Goal: Task Accomplishment & Management: Manage account settings

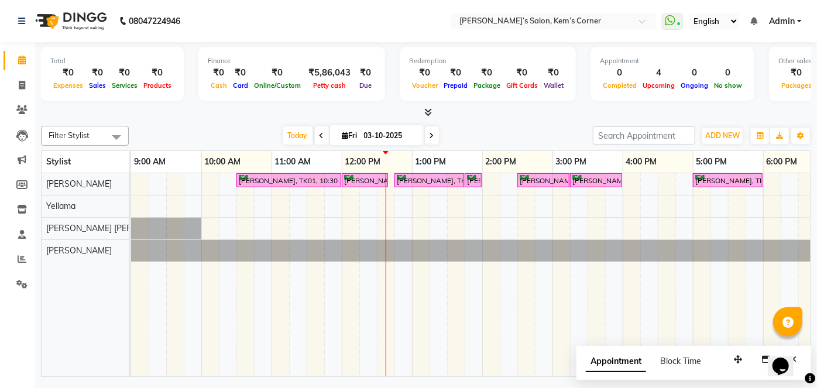
scroll to position [0, 240]
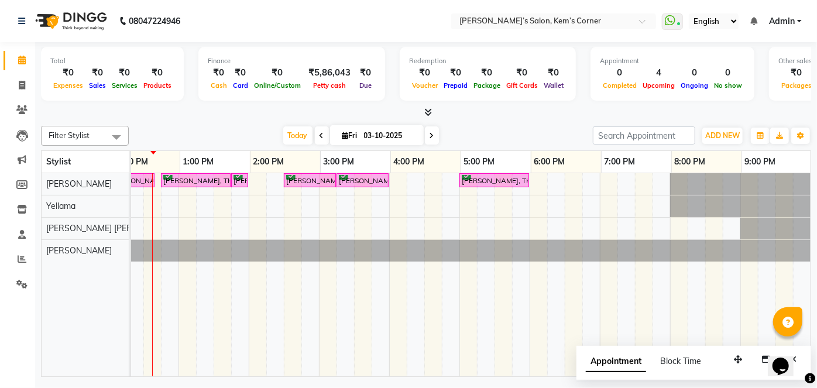
drag, startPoint x: 370, startPoint y: 133, endPoint x: 379, endPoint y: 133, distance: 8.8
click at [376, 135] on input "03-10-2025" at bounding box center [389, 136] width 59 height 18
select select "10"
select select "2025"
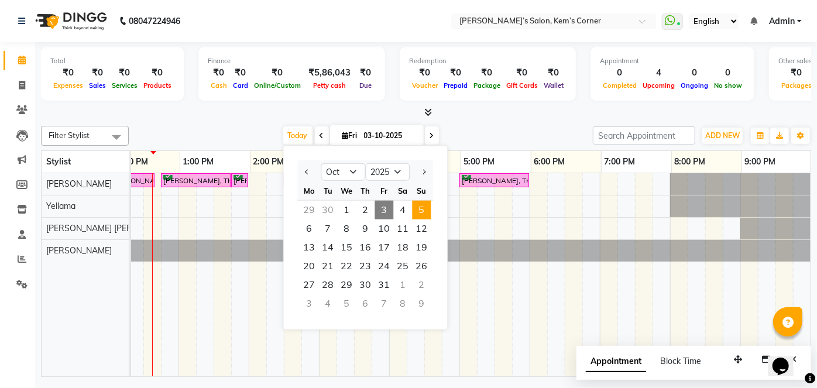
click at [417, 210] on span "5" at bounding box center [421, 210] width 19 height 19
type input "05-10-2025"
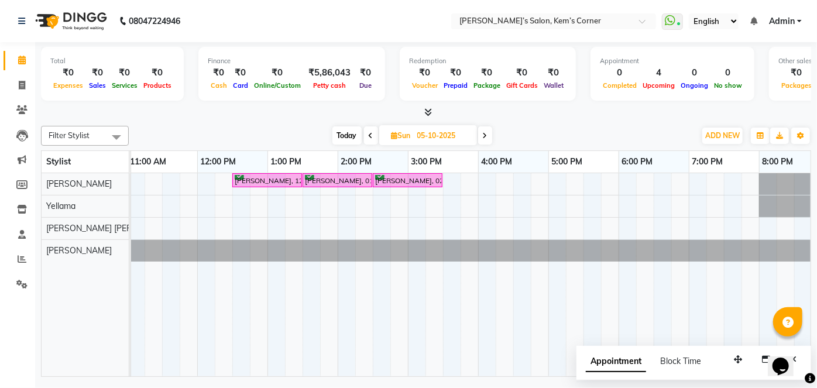
scroll to position [0, 0]
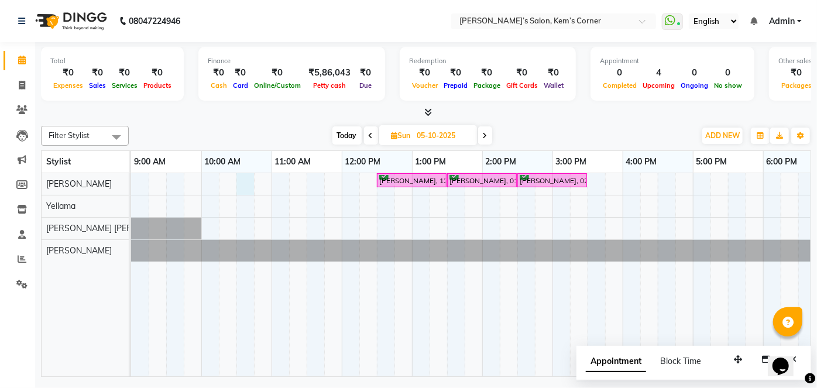
click at [245, 180] on div "[PERSON_NAME], 12:30 PM-01:30 PM, [DEMOGRAPHIC_DATA] hair cut with ([PERSON_NAM…" at bounding box center [587, 274] width 913 height 203
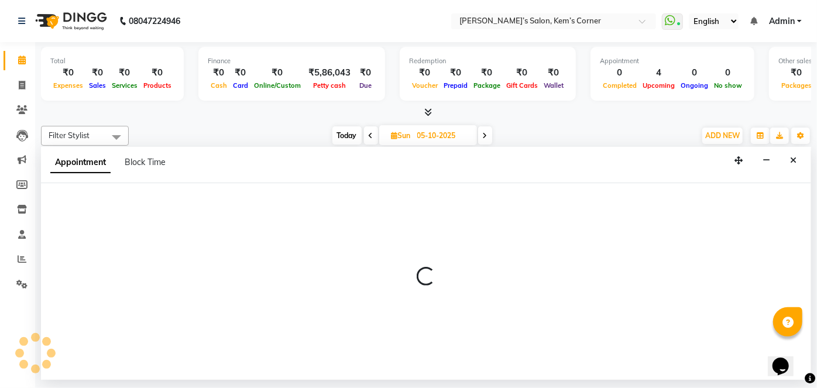
select select "50293"
select select "630"
select select "tentative"
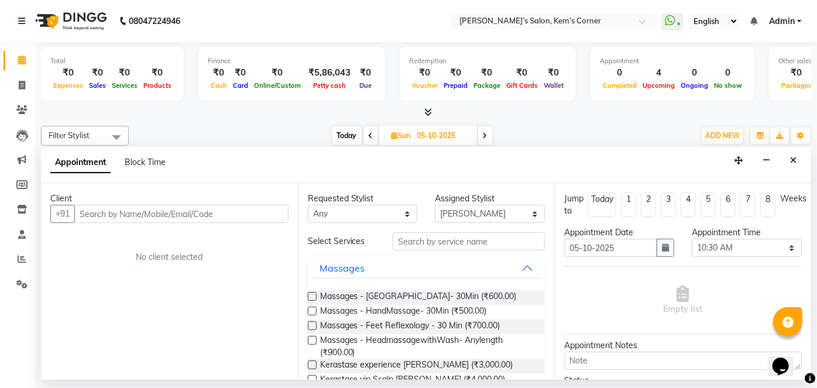
click at [190, 208] on input "text" at bounding box center [181, 214] width 214 height 18
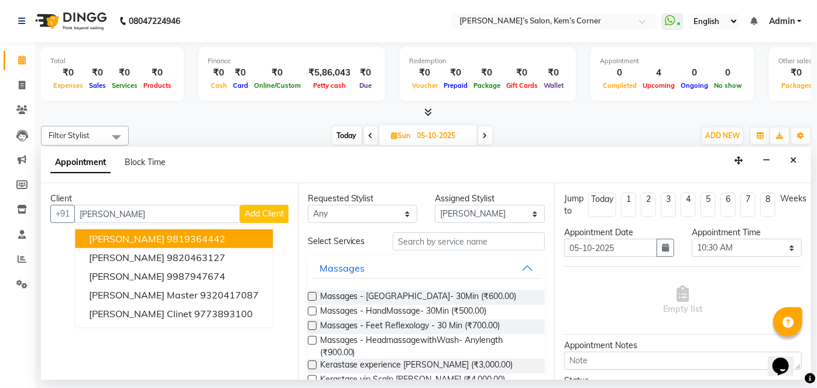
click at [174, 237] on ngb-highlight "9819364442" at bounding box center [196, 239] width 59 height 12
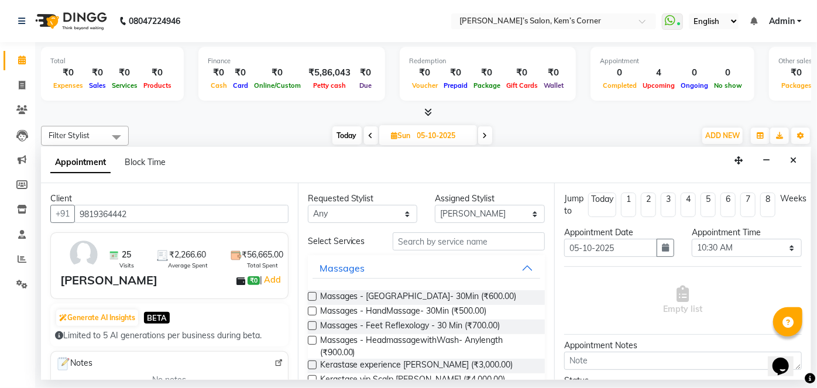
type input "9819364442"
drag, startPoint x: 419, startPoint y: 239, endPoint x: 426, endPoint y: 236, distance: 6.8
click at [426, 236] on input "text" at bounding box center [469, 241] width 152 height 18
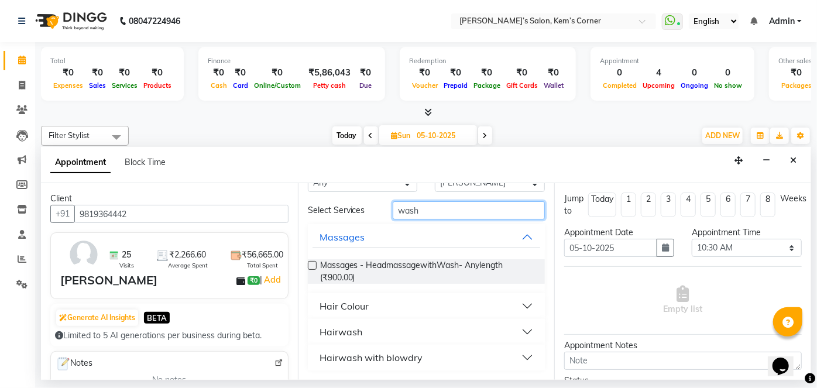
type input "wash"
click at [518, 356] on button "Hairwash with blowdry" at bounding box center [426, 357] width 228 height 21
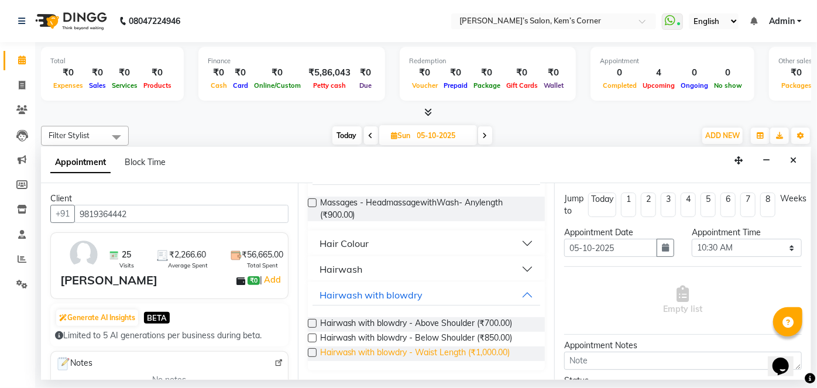
click at [480, 351] on span "Hairwash with blowdry - Waist Length (₹1,000.00)" at bounding box center [415, 353] width 190 height 15
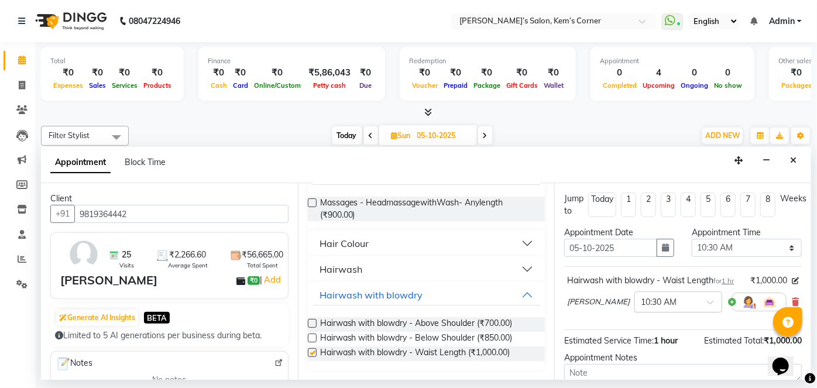
checkbox input "false"
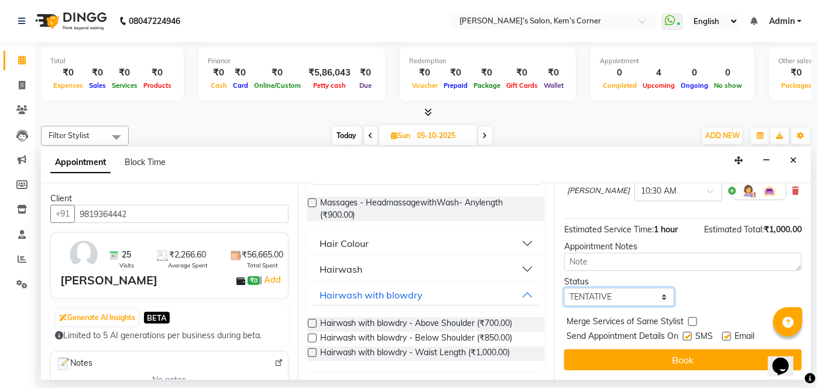
click at [652, 290] on select "Select TENTATIVE CONFIRM UPCOMING" at bounding box center [619, 297] width 110 height 18
select select "confirm booking"
click at [564, 288] on select "Select TENTATIVE CONFIRM UPCOMING" at bounding box center [619, 297] width 110 height 18
click at [615, 359] on button "Book" at bounding box center [683, 359] width 238 height 21
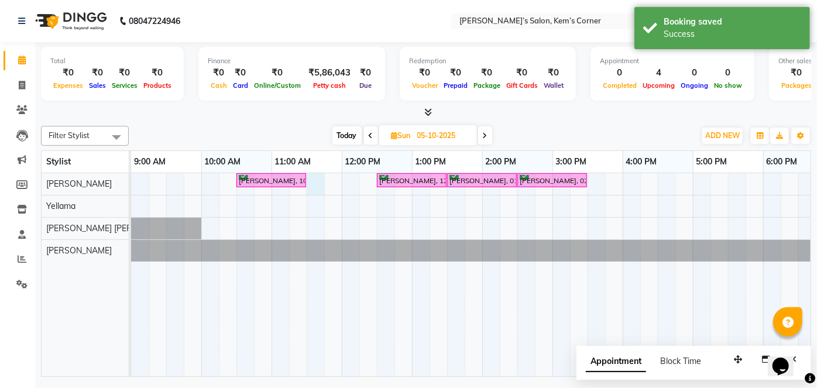
click at [314, 178] on div "[PERSON_NAME], 10:30 AM-11:30 AM, Hairwash with blowdry - Waist Length [PERSON_…" at bounding box center [587, 274] width 913 height 203
select select "50293"
select select "690"
select select "tentative"
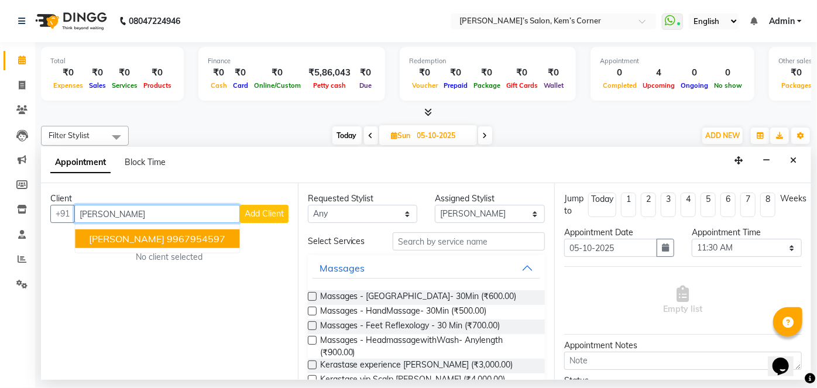
click at [184, 243] on ngb-highlight "9967954597" at bounding box center [196, 239] width 59 height 12
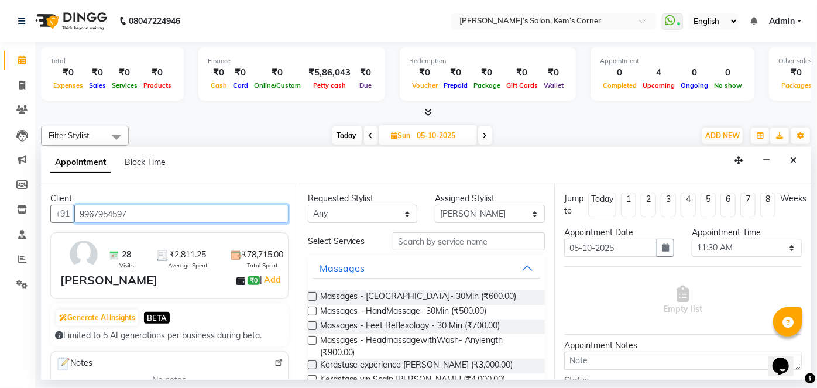
type input "9967954597"
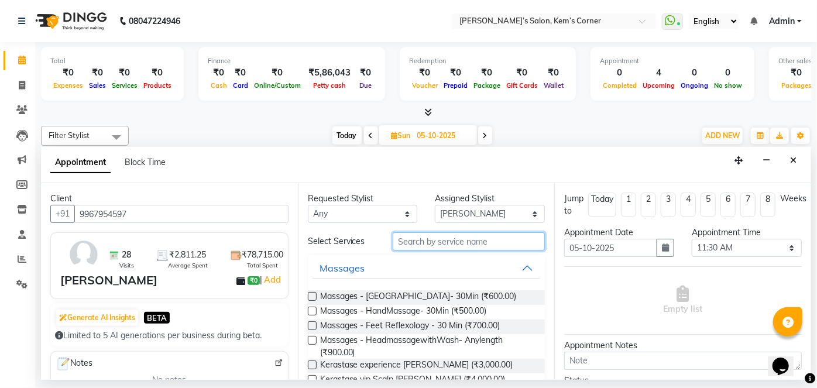
click at [474, 245] on input "text" at bounding box center [469, 241] width 152 height 18
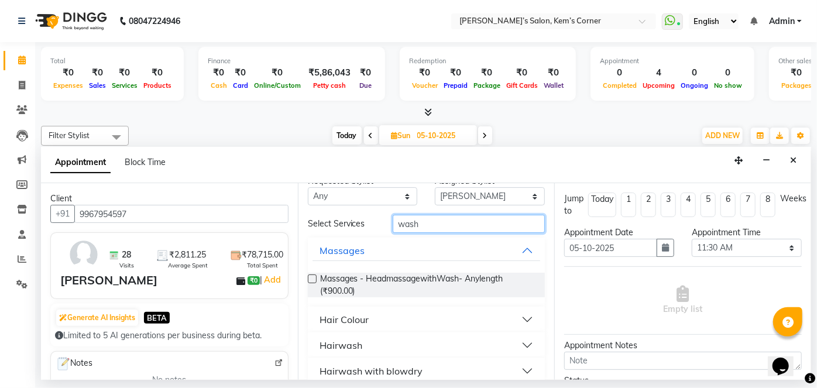
scroll to position [31, 0]
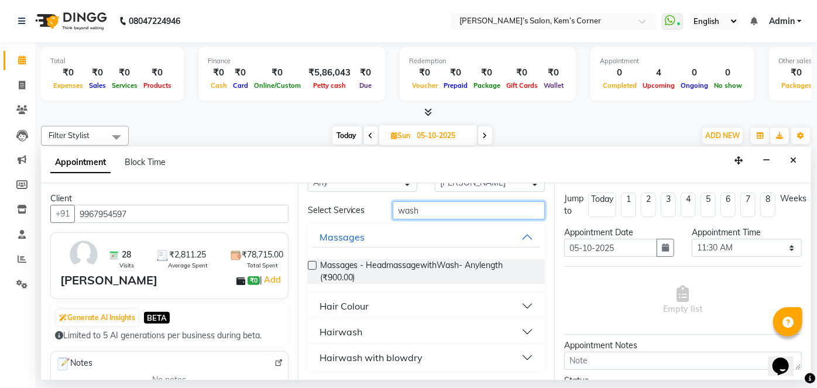
type input "wash"
click at [516, 356] on button "Hairwash with blowdry" at bounding box center [426, 357] width 228 height 21
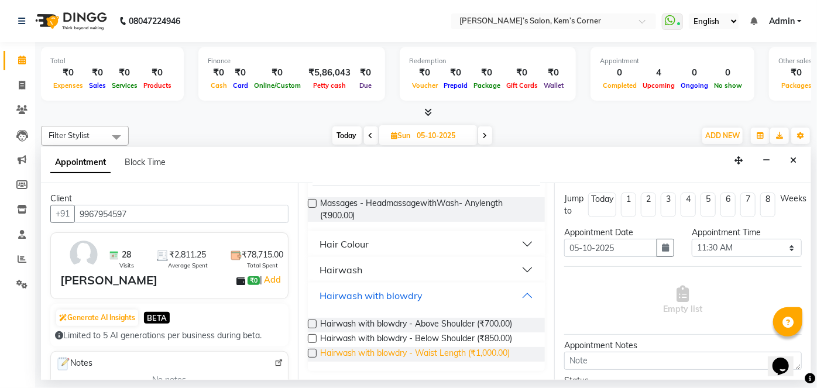
scroll to position [94, 0]
click at [490, 351] on span "Hairwash with blowdry - Waist Length (₹1,000.00)" at bounding box center [415, 353] width 190 height 15
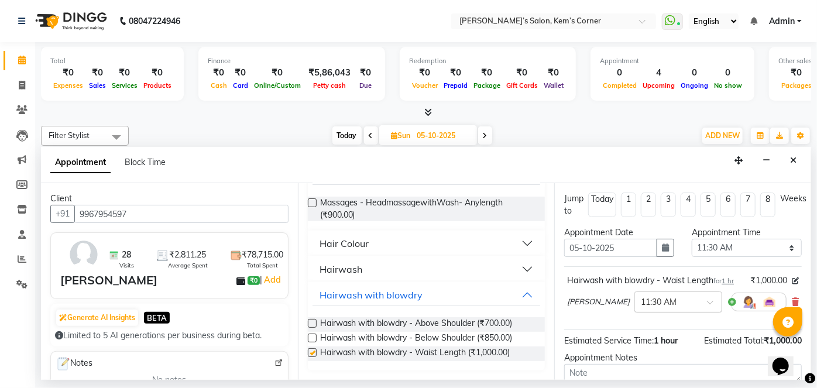
checkbox input "false"
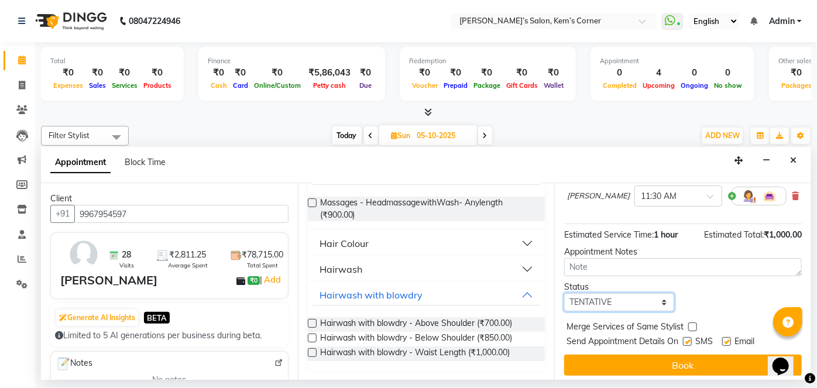
click at [629, 311] on select "Select TENTATIVE CONFIRM UPCOMING" at bounding box center [619, 302] width 110 height 18
select select "upcoming"
click at [564, 304] on select "Select TENTATIVE CONFIRM UPCOMING" at bounding box center [619, 302] width 110 height 18
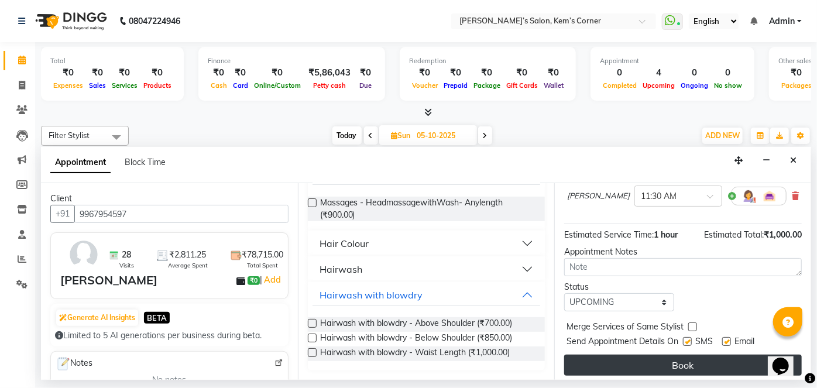
drag, startPoint x: 629, startPoint y: 372, endPoint x: 613, endPoint y: 365, distance: 17.3
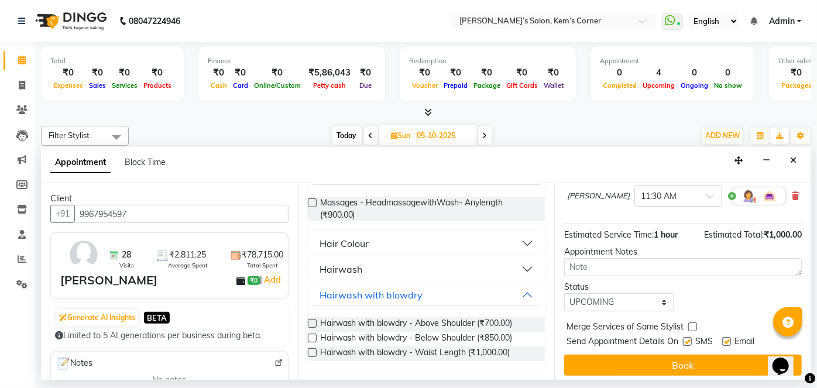
click at [627, 371] on button "Book" at bounding box center [683, 365] width 238 height 21
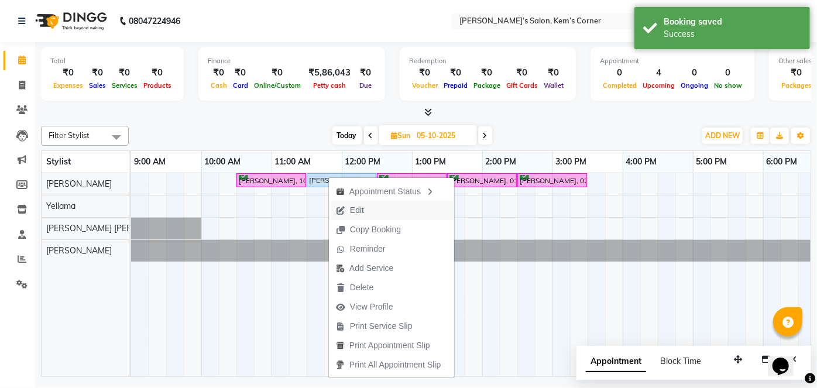
click at [356, 204] on span "Edit" at bounding box center [357, 210] width 14 height 12
select select "50293"
select select "690"
select select "upcoming"
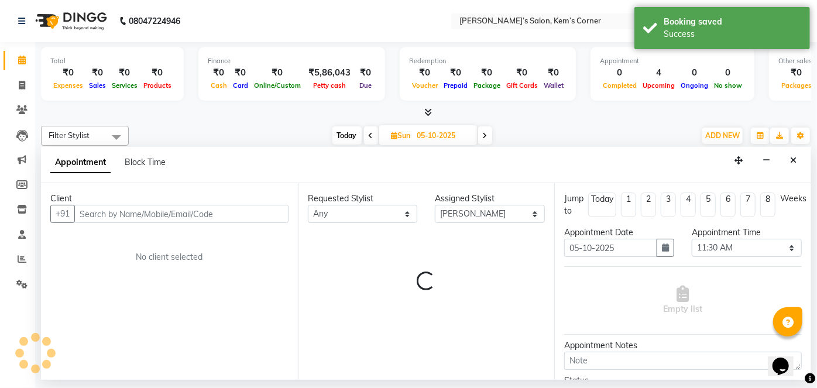
select select "3254"
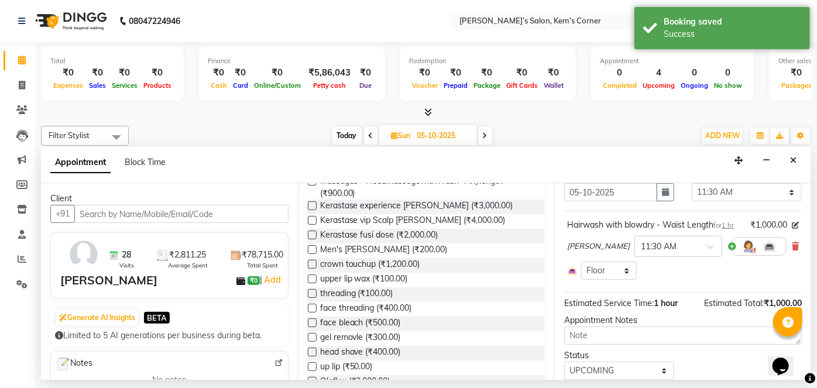
scroll to position [107, 0]
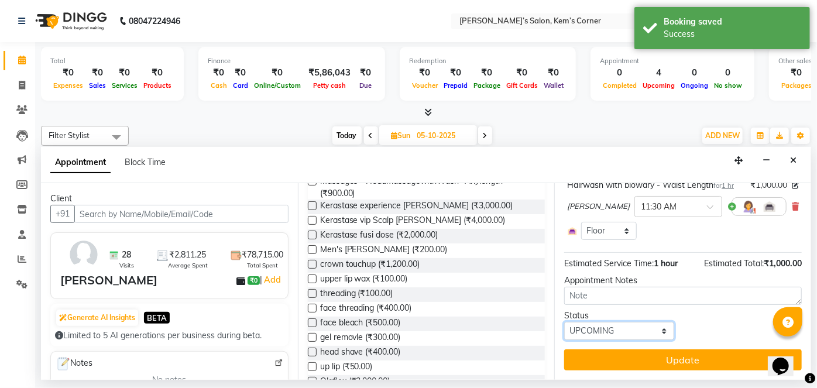
click at [654, 326] on select "Select TENTATIVE CONFIRM UPCOMING" at bounding box center [619, 331] width 110 height 18
click at [564, 322] on select "Select TENTATIVE CONFIRM UPCOMING" at bounding box center [619, 331] width 110 height 18
click at [639, 325] on select "Select TENTATIVE CONFIRM UPCOMING" at bounding box center [619, 331] width 110 height 18
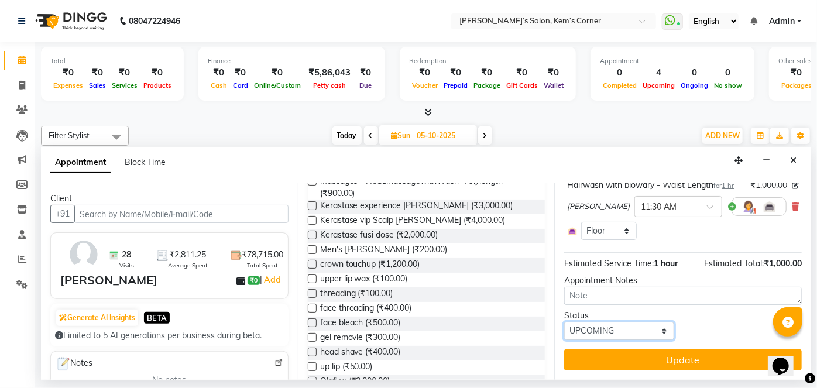
select select "confirm booking"
click at [564, 322] on select "Select TENTATIVE CONFIRM UPCOMING" at bounding box center [619, 331] width 110 height 18
drag, startPoint x: 644, startPoint y: 356, endPoint x: 638, endPoint y: 338, distance: 18.7
click at [644, 353] on button "Update" at bounding box center [683, 359] width 238 height 21
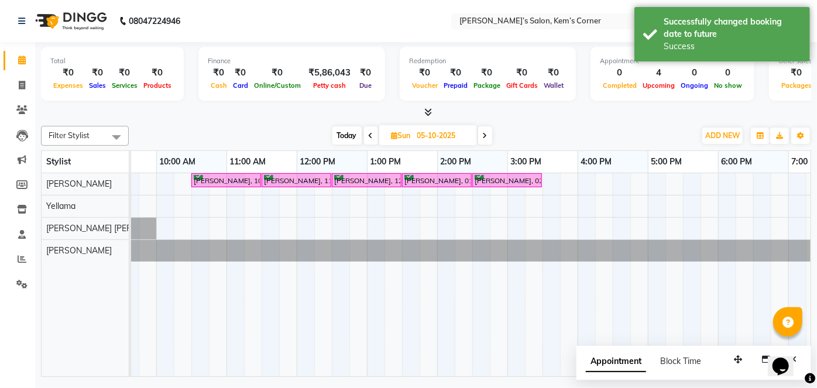
scroll to position [0, 0]
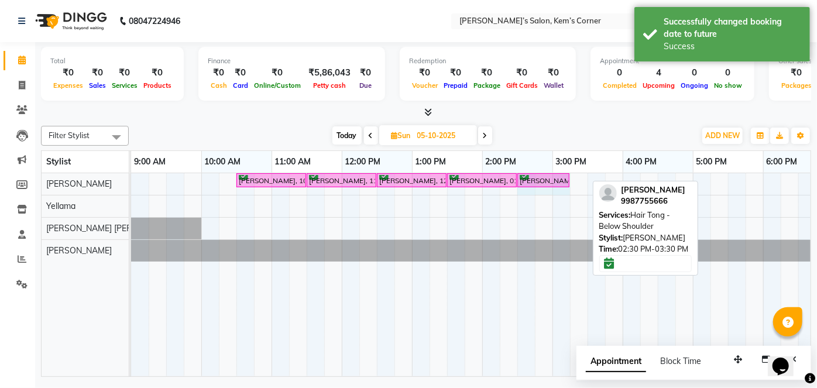
drag, startPoint x: 586, startPoint y: 176, endPoint x: 569, endPoint y: 173, distance: 17.2
click at [131, 175] on div "[PERSON_NAME], 10:30 AM-11:30 AM, Hairwash with blowdry - Waist Length [PERSON_…" at bounding box center [131, 183] width 0 height 20
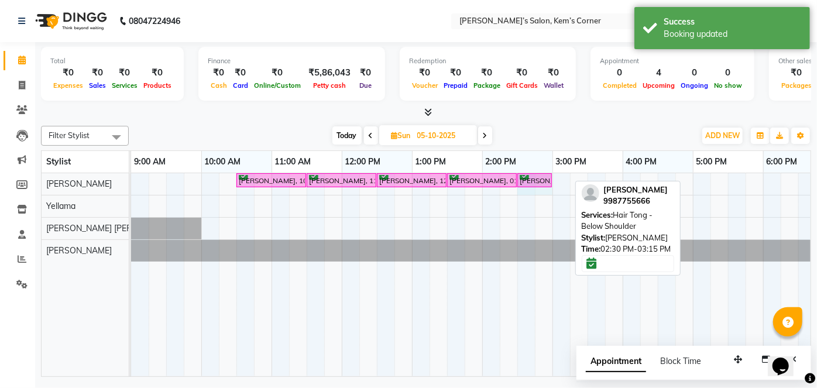
drag, startPoint x: 567, startPoint y: 176, endPoint x: 550, endPoint y: 176, distance: 17.0
click at [131, 176] on div "[PERSON_NAME], 10:30 AM-11:30 AM, Hairwash with blowdry - Waist Length [PERSON_…" at bounding box center [131, 183] width 0 height 20
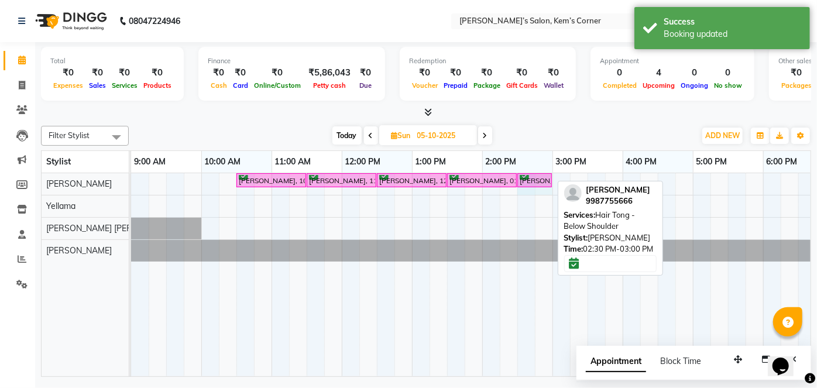
drag, startPoint x: 549, startPoint y: 180, endPoint x: 553, endPoint y: 176, distance: 6.2
click at [131, 176] on div "[PERSON_NAME], 10:30 AM-11:30 AM, Hairwash with blowdry - Waist Length [PERSON_…" at bounding box center [131, 183] width 0 height 20
drag, startPoint x: 549, startPoint y: 178, endPoint x: 533, endPoint y: 173, distance: 17.2
click at [530, 173] on link "[PERSON_NAME], 02:30 PM-03:00 PM, Hair Tong - Below Shoulder" at bounding box center [534, 180] width 35 height 15
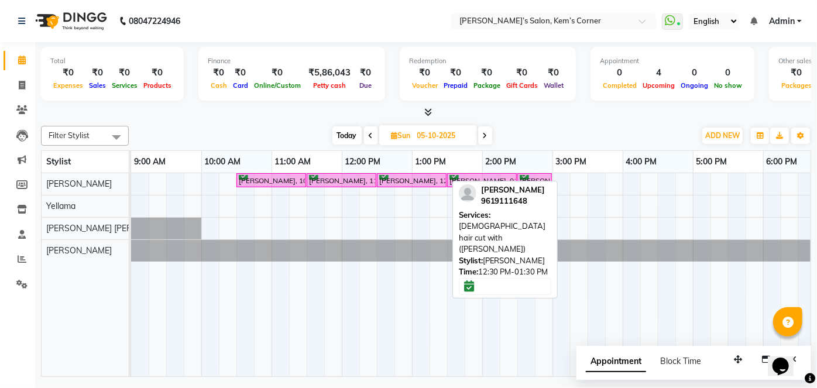
click at [378, 175] on div "[PERSON_NAME], 12:30 PM-01:30 PM, [DEMOGRAPHIC_DATA] hair cut with ([PERSON_NAM…" at bounding box center [411, 180] width 67 height 11
select select "6"
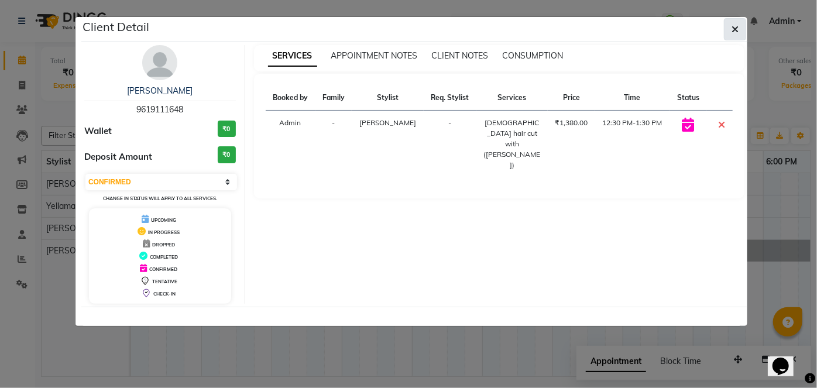
click at [739, 23] on button "button" at bounding box center [735, 29] width 22 height 22
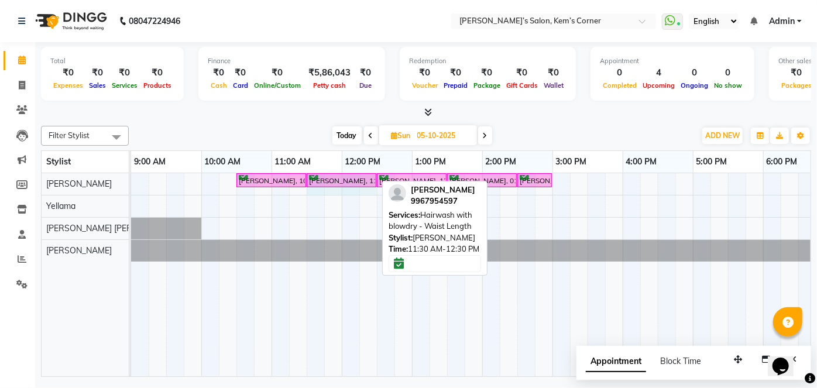
click at [131, 175] on div "[PERSON_NAME], 10:30 AM-11:30 AM, Hairwash with blowdry - Waist Length [PERSON_…" at bounding box center [131, 183] width 0 height 20
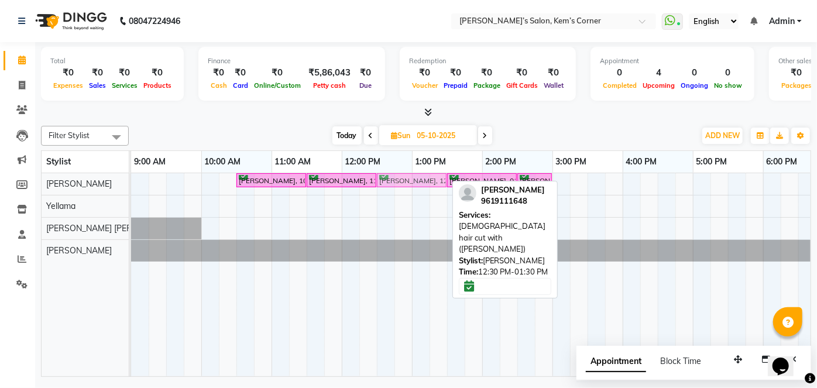
drag, startPoint x: 379, startPoint y: 172, endPoint x: 376, endPoint y: 183, distance: 11.7
click at [131, 183] on div "[PERSON_NAME], 10:30 AM-11:30 AM, Hairwash with blowdry - Waist Length [PERSON_…" at bounding box center [131, 183] width 0 height 20
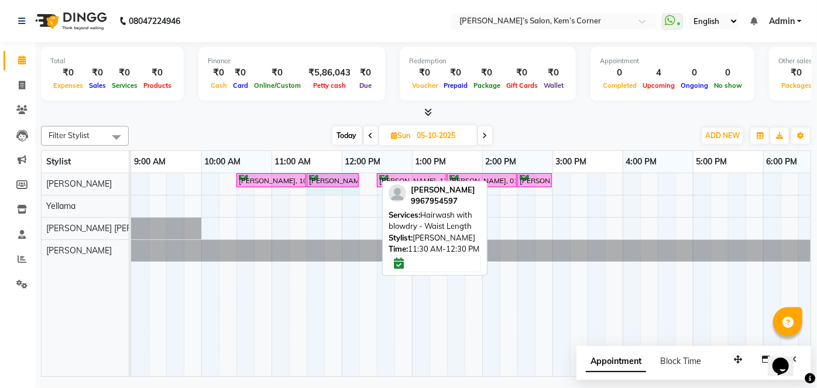
drag, startPoint x: 376, startPoint y: 175, endPoint x: 345, endPoint y: 177, distance: 30.5
click at [131, 181] on div "[PERSON_NAME], 10:30 AM-11:30 AM, Hairwash with blowdry - Waist Length [PERSON_…" at bounding box center [131, 183] width 0 height 20
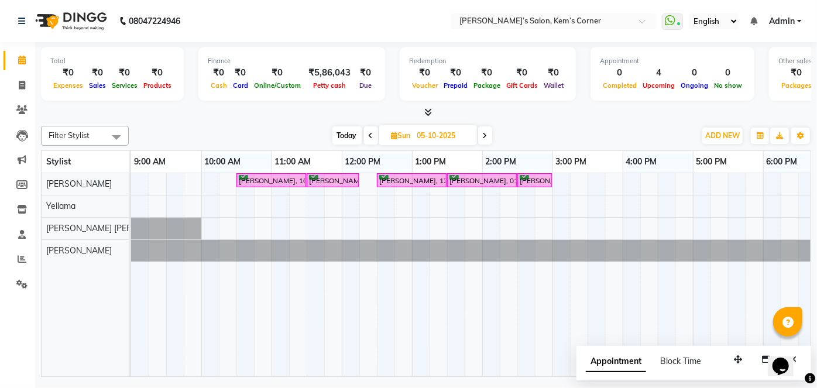
drag, startPoint x: 356, startPoint y: 133, endPoint x: 379, endPoint y: 135, distance: 22.8
click at [360, 133] on span "Today" at bounding box center [346, 135] width 29 height 18
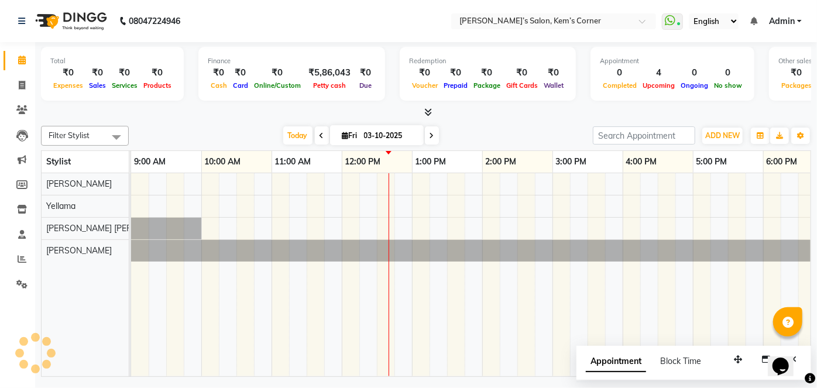
scroll to position [0, 211]
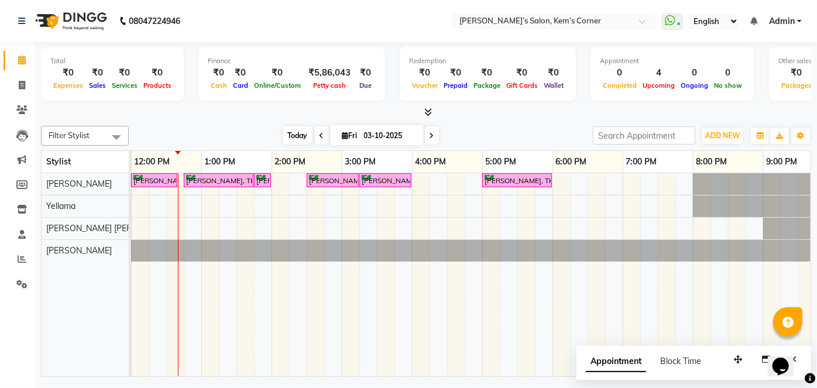
click at [303, 135] on span "Today" at bounding box center [297, 135] width 29 height 18
click at [430, 136] on icon at bounding box center [431, 135] width 5 height 7
type input "04-10-2025"
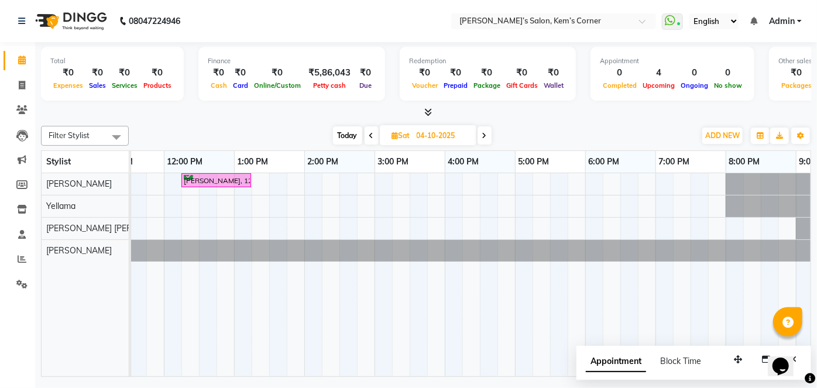
scroll to position [0, 176]
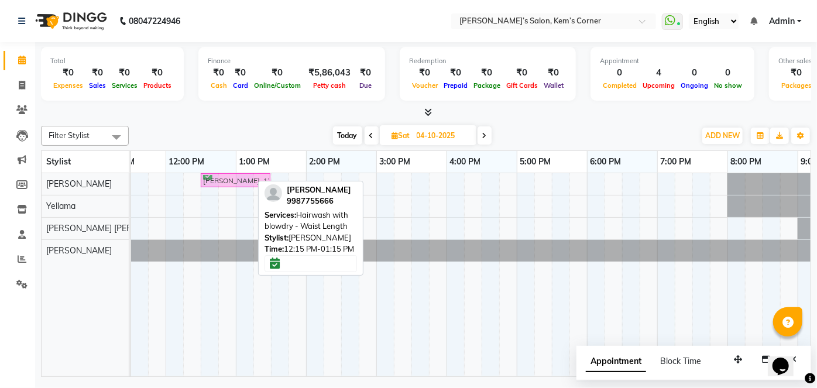
drag, startPoint x: 205, startPoint y: 180, endPoint x: 216, endPoint y: 193, distance: 17.5
click at [216, 193] on div "[PERSON_NAME], 12:15 PM-01:15 PM, Hairwash with blowdry - Waist Length [PERSON_…" at bounding box center [411, 274] width 913 height 203
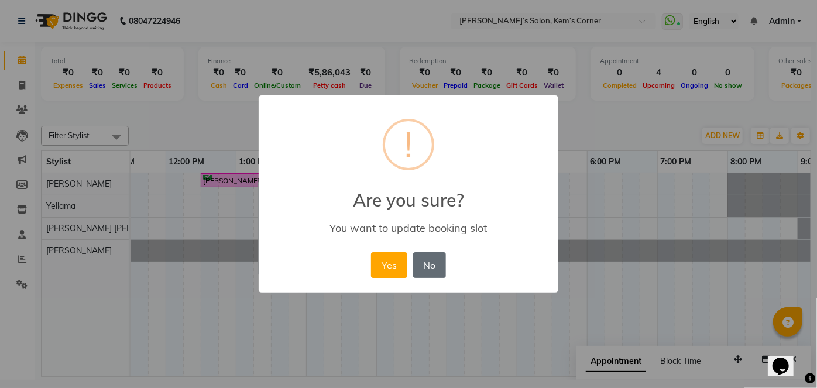
click at [426, 263] on button "No" at bounding box center [429, 265] width 33 height 26
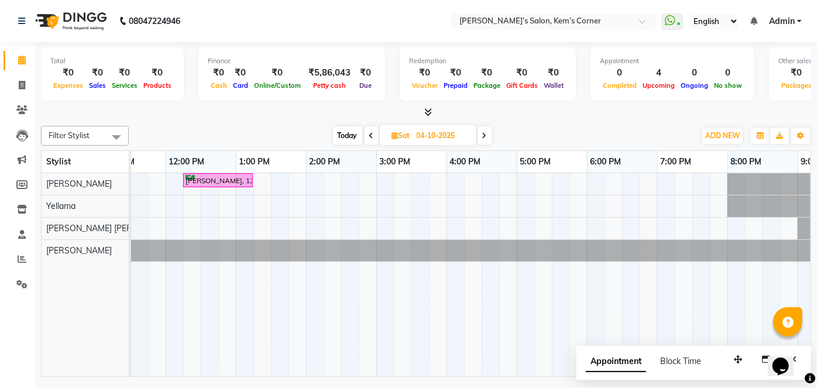
click at [422, 136] on input "04-10-2025" at bounding box center [442, 136] width 59 height 18
select select "10"
select select "2025"
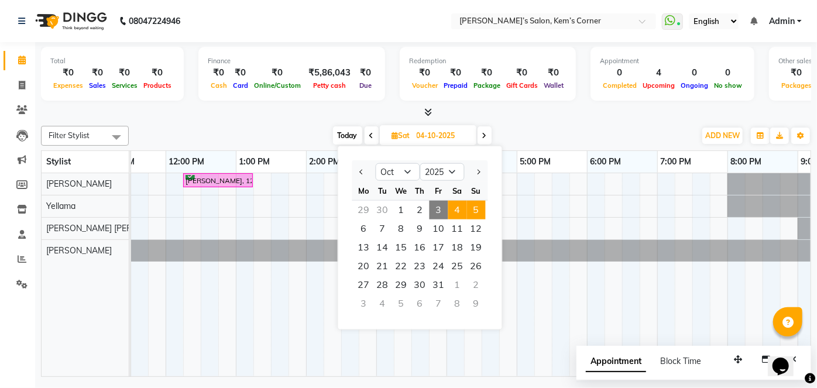
click at [477, 207] on span "5" at bounding box center [476, 210] width 19 height 19
type input "05-10-2025"
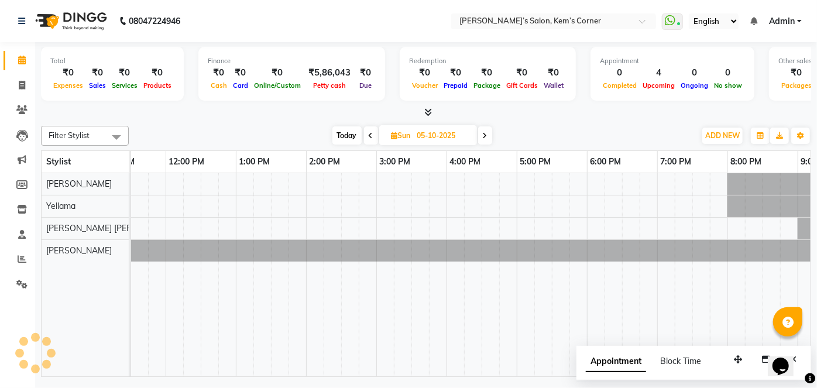
scroll to position [0, 211]
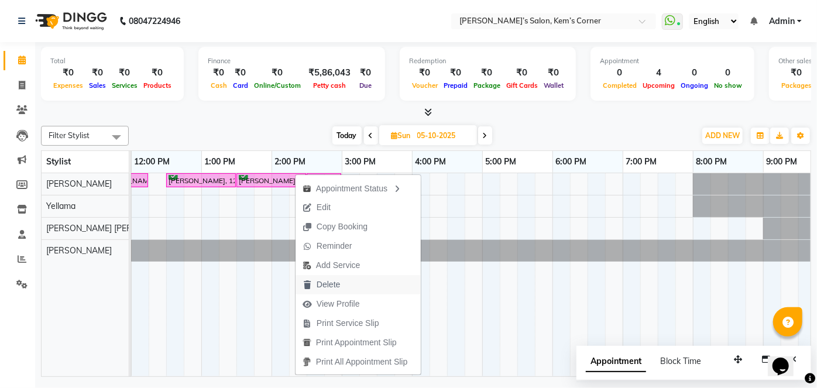
click at [328, 284] on span "Delete" at bounding box center [327, 284] width 23 height 12
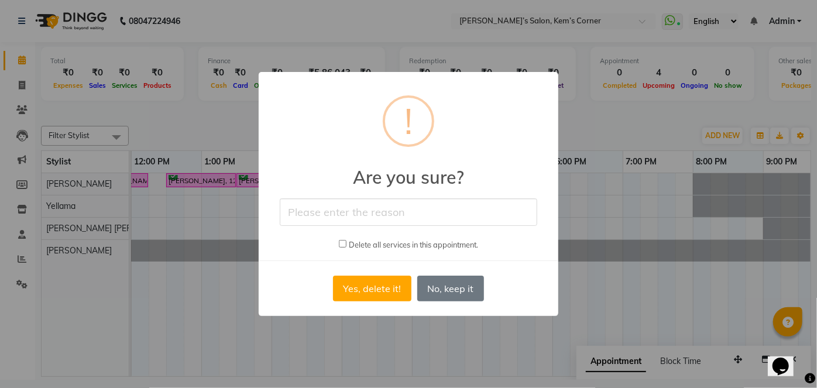
drag, startPoint x: 370, startPoint y: 209, endPoint x: 363, endPoint y: 219, distance: 11.8
click at [366, 214] on input "text" at bounding box center [408, 211] width 257 height 27
type input "no"
click at [370, 288] on button "Yes, delete it!" at bounding box center [372, 289] width 78 height 26
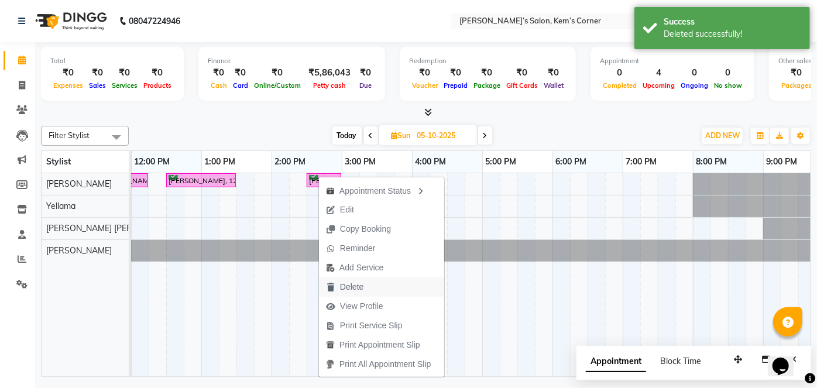
click at [359, 289] on span "Delete" at bounding box center [351, 287] width 23 height 12
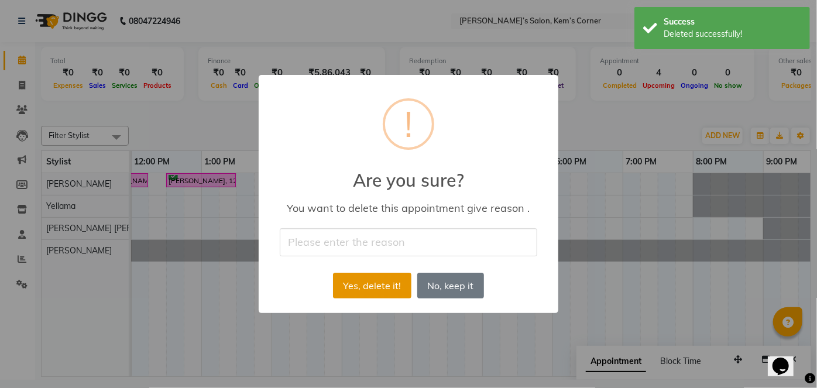
click at [376, 285] on button "Yes, delete it!" at bounding box center [372, 286] width 78 height 26
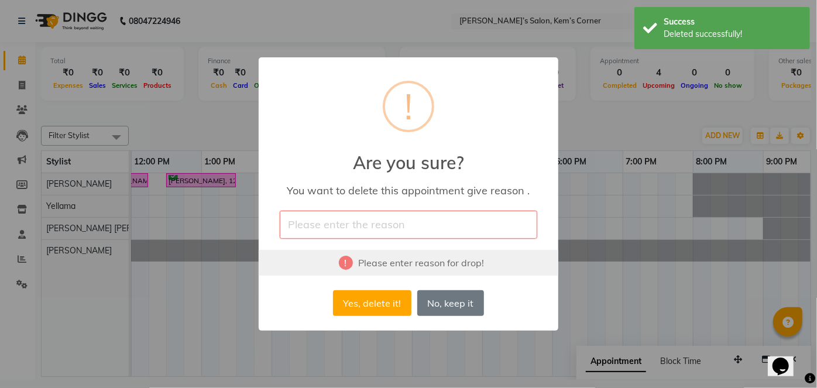
click at [446, 302] on button "No, keep it" at bounding box center [450, 303] width 67 height 26
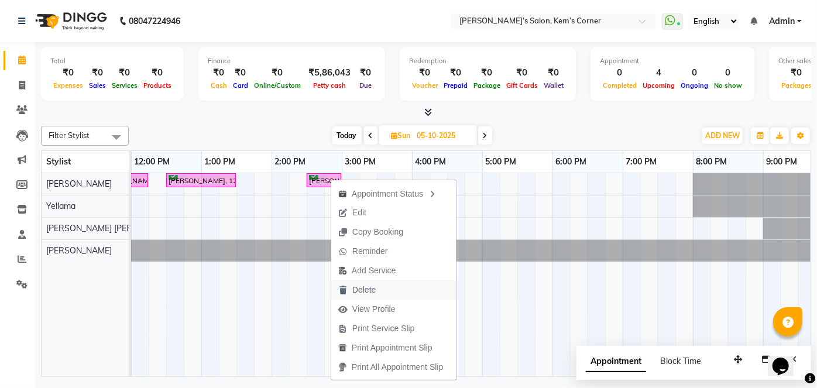
click at [359, 285] on span "Delete" at bounding box center [363, 290] width 23 height 12
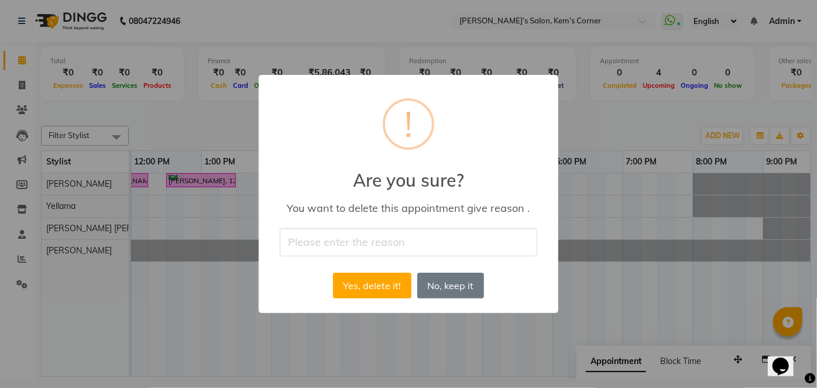
click at [356, 254] on input "text" at bounding box center [408, 241] width 257 height 27
type input "no"
click at [354, 285] on button "Yes, delete it!" at bounding box center [372, 286] width 78 height 26
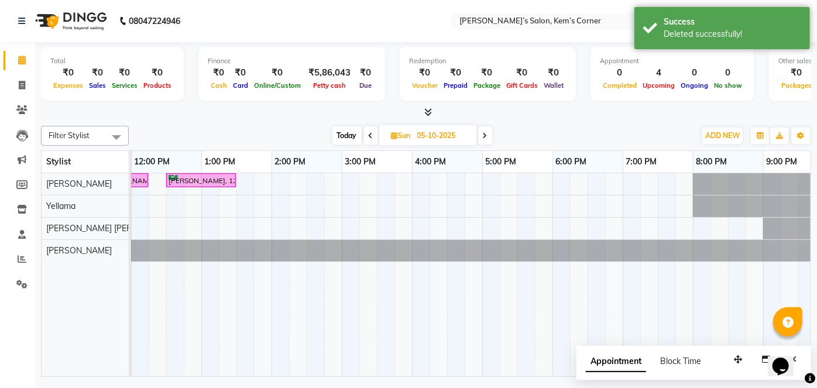
click at [356, 132] on span "Today" at bounding box center [346, 135] width 29 height 18
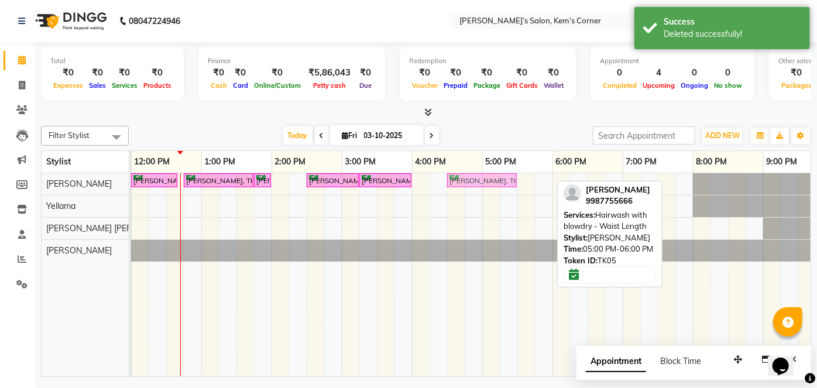
drag, startPoint x: 500, startPoint y: 173, endPoint x: 469, endPoint y: 178, distance: 31.4
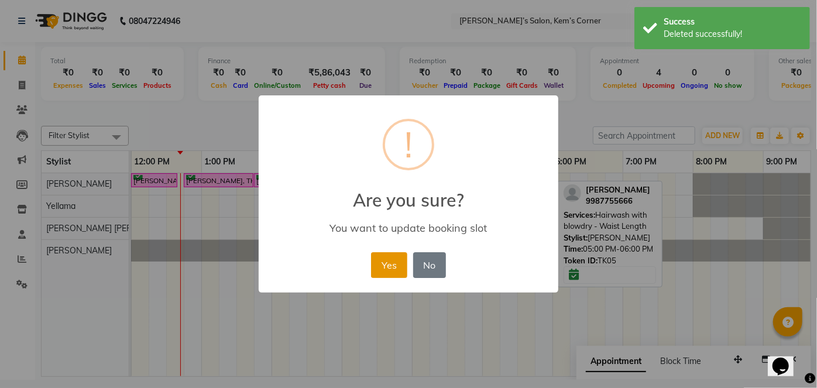
click at [387, 257] on button "Yes" at bounding box center [389, 265] width 36 height 26
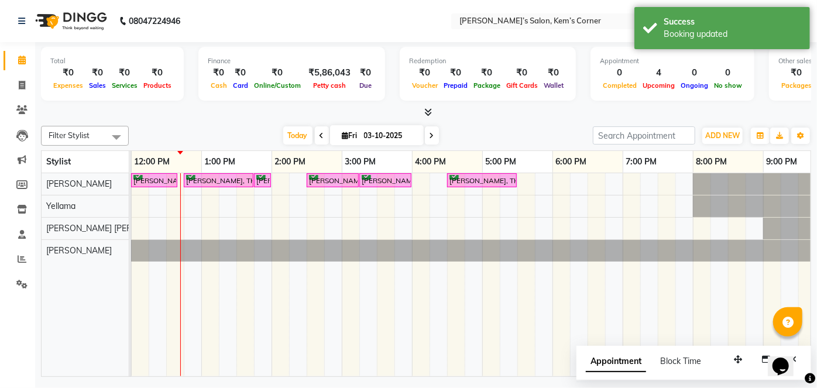
click at [431, 135] on icon at bounding box center [431, 135] width 5 height 7
type input "04-10-2025"
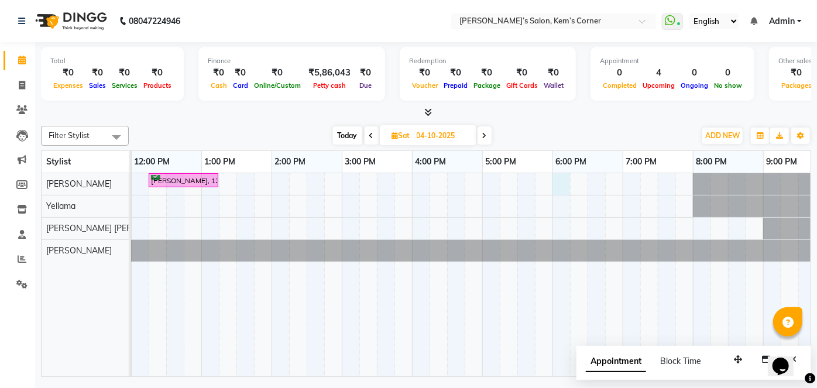
click at [556, 177] on div "[PERSON_NAME], 12:15 PM-01:15 PM, Hairwash with blowdry - Waist Length" at bounding box center [376, 274] width 913 height 203
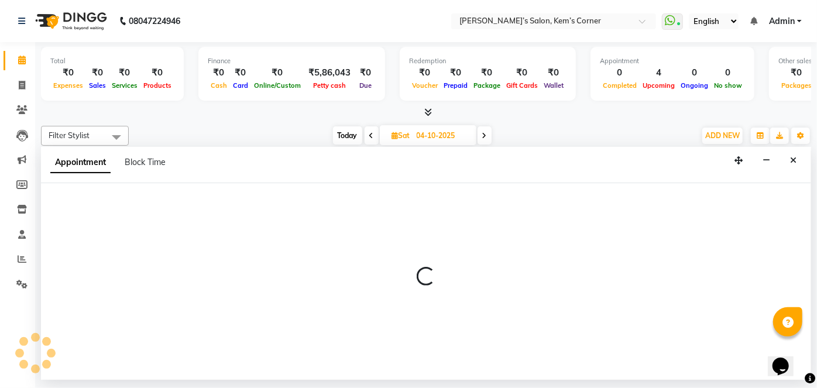
select select "50293"
select select "1080"
select select "tentative"
